Goal: Task Accomplishment & Management: Manage account settings

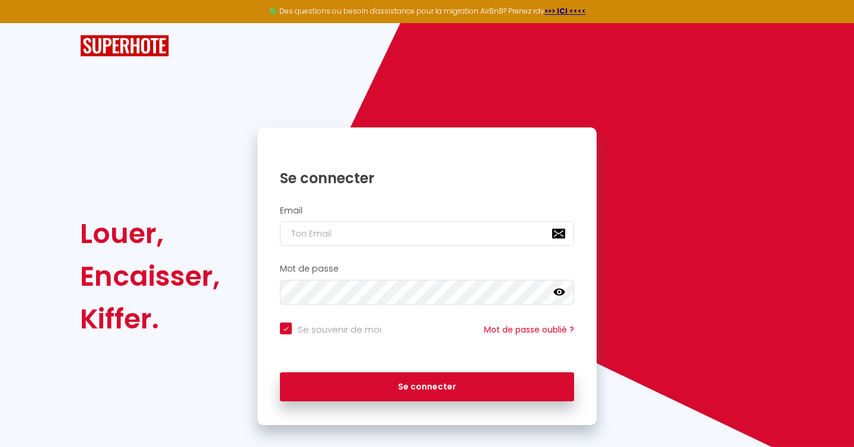
checkbox input "true"
click at [332, 239] on input "email" at bounding box center [427, 233] width 294 height 25
type input "[EMAIL_ADDRESS][DOMAIN_NAME]"
click at [559, 291] on icon at bounding box center [560, 292] width 12 height 7
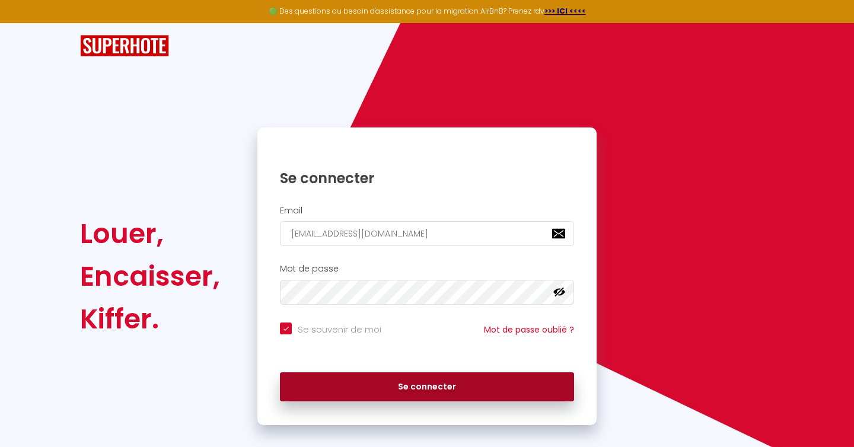
click at [408, 387] on button "Se connecter" at bounding box center [427, 388] width 294 height 30
click at [431, 381] on button "Se connecter" at bounding box center [427, 388] width 294 height 30
checkbox input "true"
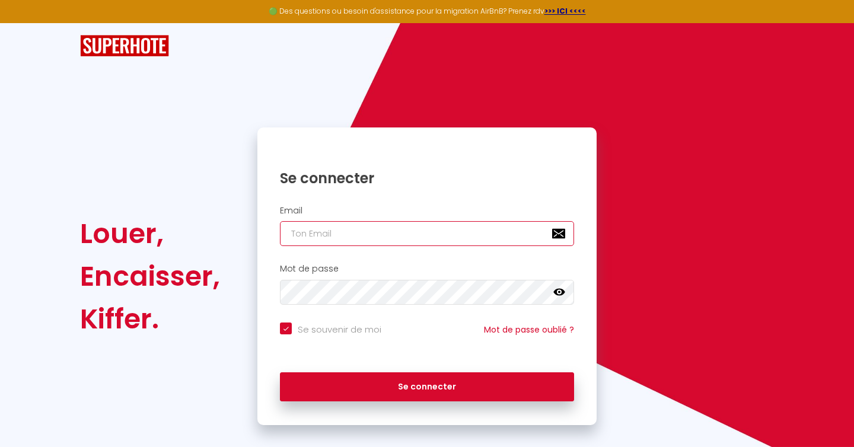
click at [382, 234] on input "email" at bounding box center [427, 233] width 294 height 25
type input "[EMAIL_ADDRESS][DOMAIN_NAME]"
checkbox input "true"
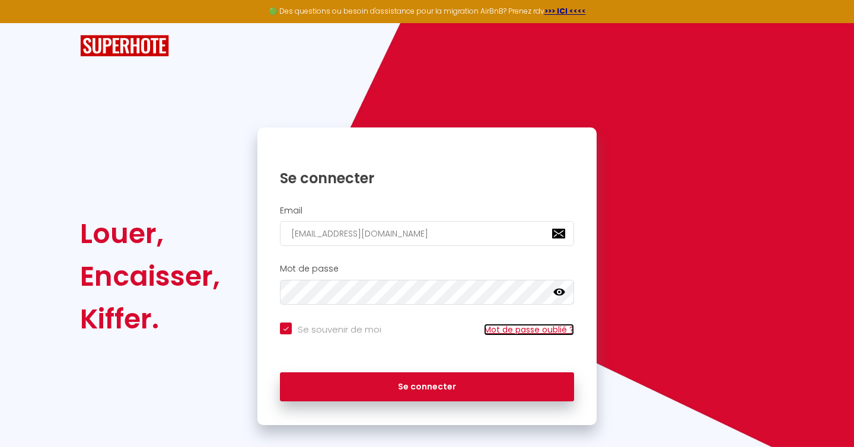
click at [515, 326] on link "Mot de passe oublié ?" at bounding box center [529, 330] width 90 height 12
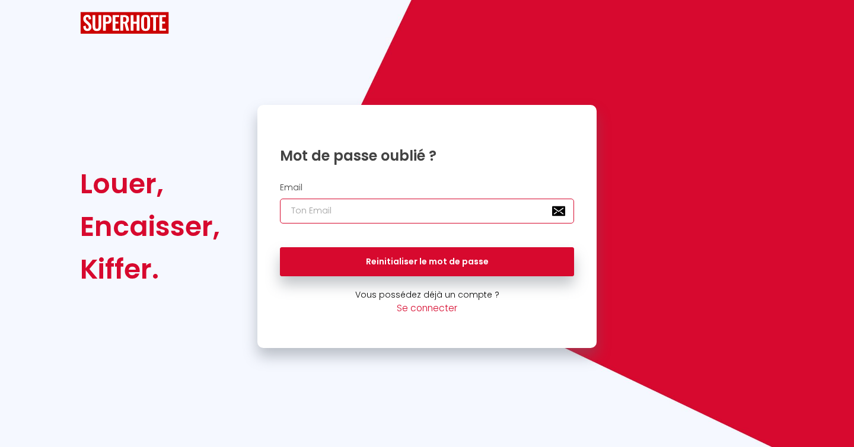
click at [394, 215] on input "email" at bounding box center [427, 211] width 294 height 25
type input "[EMAIL_ADDRESS][DOMAIN_NAME]"
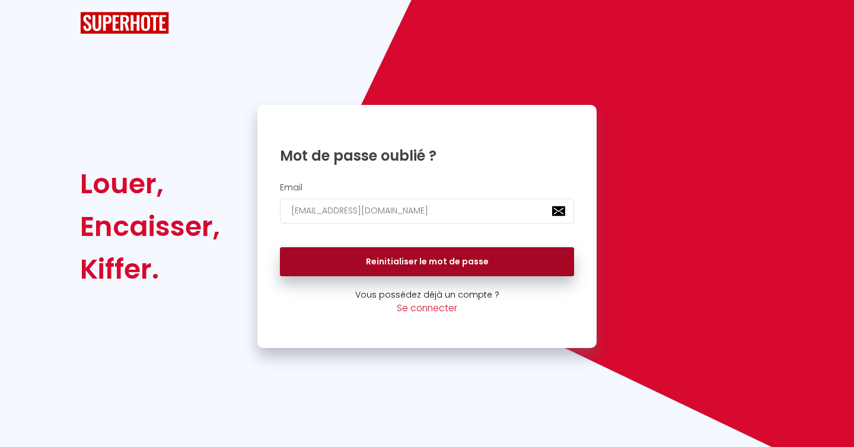
click at [399, 262] on button "Reinitialiser le mot de passe" at bounding box center [427, 262] width 294 height 30
